Goal: Task Accomplishment & Management: Manage account settings

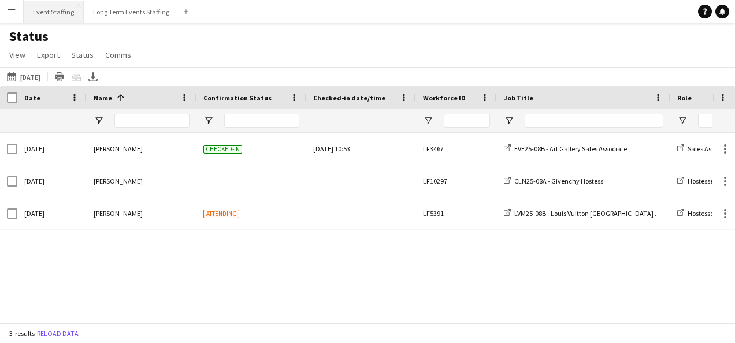
click at [45, 14] on button "Event Staffing Close" at bounding box center [54, 12] width 60 height 23
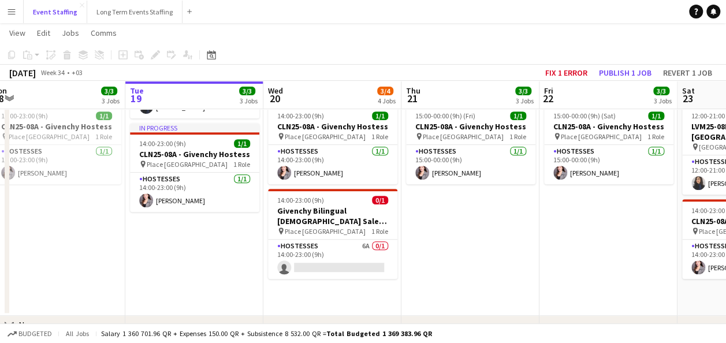
scroll to position [220, 0]
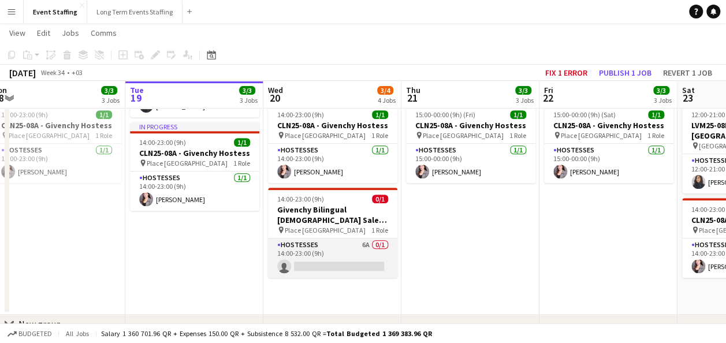
click at [352, 248] on app-card-role "Hostesses 6A 0/1 14:00-23:00 (9h) single-neutral-actions" at bounding box center [332, 258] width 129 height 39
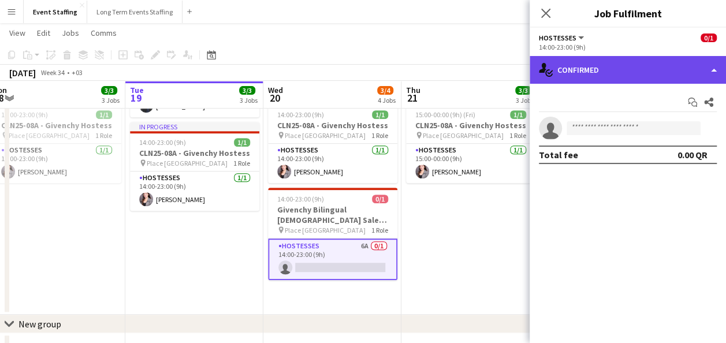
click at [601, 77] on div "single-neutral-actions-check-2 Confirmed" at bounding box center [628, 70] width 196 height 28
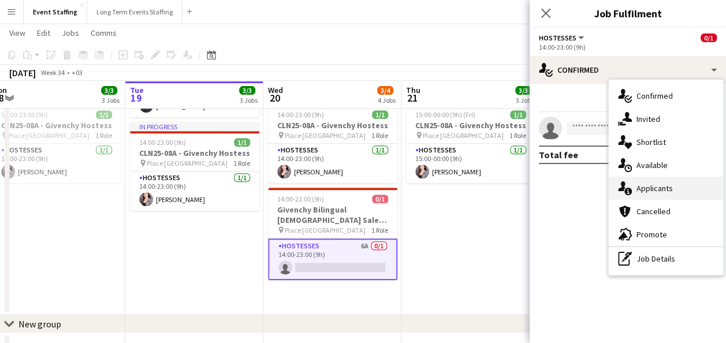
click at [665, 186] on div "single-neutral-actions-information Applicants" at bounding box center [666, 188] width 114 height 23
